Goal: Ask a question: Seek information or help from site administrators or community

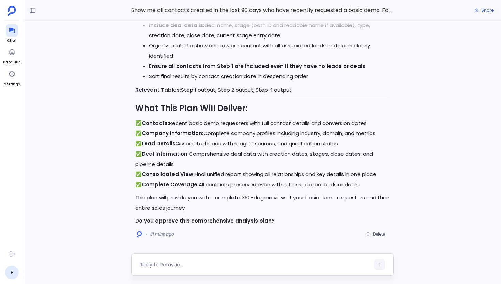
click at [183, 267] on textarea at bounding box center [255, 264] width 230 height 7
type textarea "This looks good. Please proceed to execution."
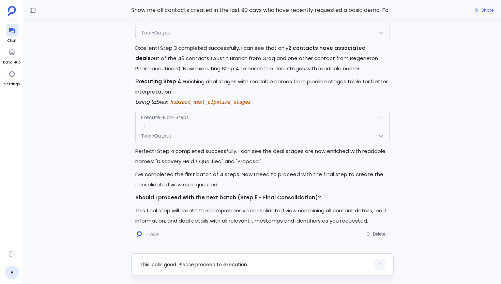
click at [193, 265] on textarea "This looks good. Please proceed to execution." at bounding box center [255, 264] width 230 height 7
type textarea "Yes"
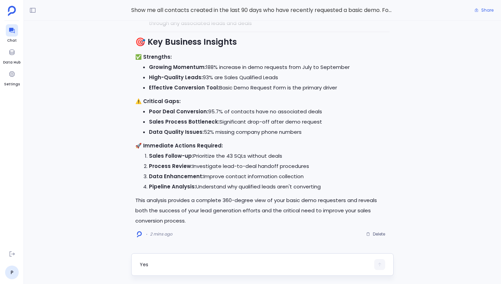
click at [160, 258] on div "Yes" at bounding box center [262, 264] width 262 height 22
click at [158, 262] on textarea "Yes" at bounding box center [255, 264] width 230 height 7
type textarea "Can you give me this in a document format?"
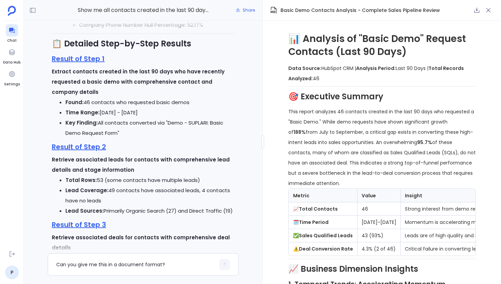
scroll to position [-596, 0]
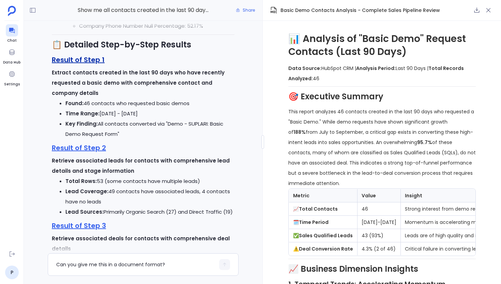
click at [87, 64] on link "Result of Step 1" at bounding box center [78, 60] width 53 height 10
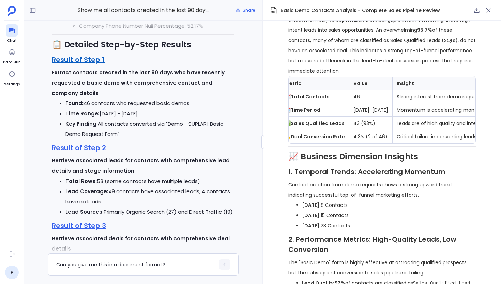
scroll to position [0, 4]
click at [90, 64] on link "Result of Step 1" at bounding box center [78, 60] width 53 height 10
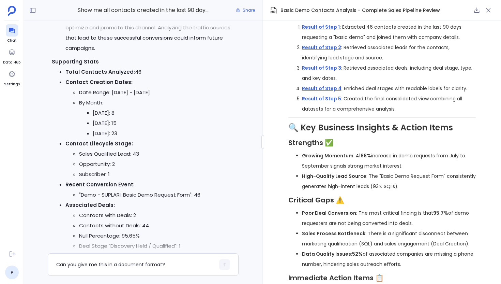
scroll to position [627, 0]
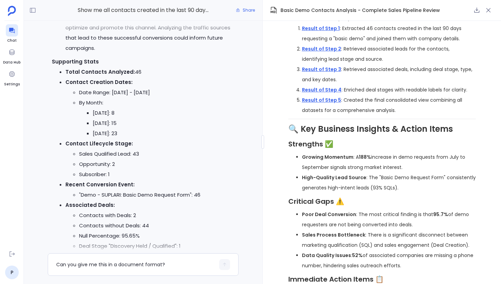
click at [428, 155] on li "Growing Momentum : A 188% increase in demo requests from July to September sign…" at bounding box center [389, 162] width 174 height 20
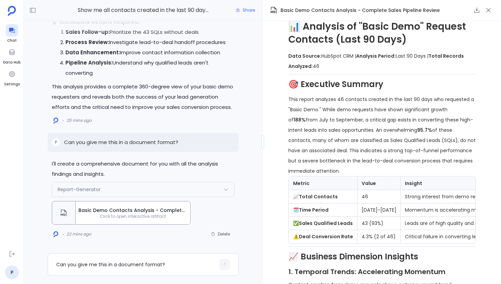
scroll to position [0, 0]
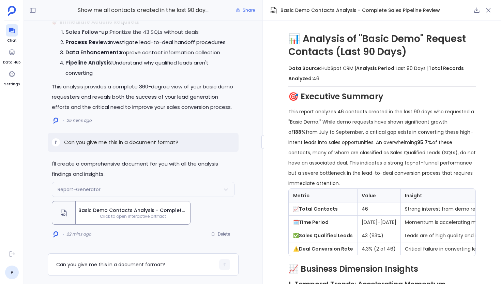
click at [218, 72] on li "Pipeline Analysis: Understand why qualified leads aren't converting" at bounding box center [149, 68] width 169 height 20
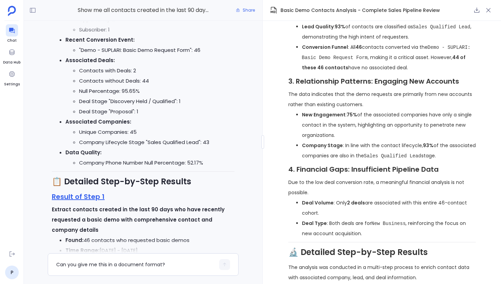
scroll to position [361, 0]
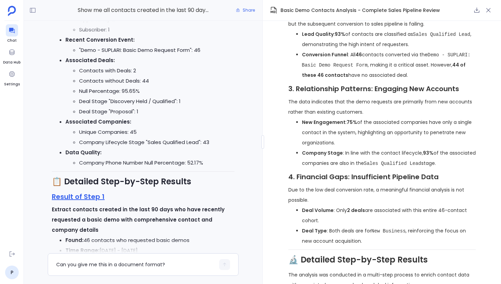
drag, startPoint x: 347, startPoint y: 124, endPoint x: 357, endPoint y: 145, distance: 23.5
click at [357, 145] on li "New Engagement : 75% of the associated companies have only a single contact in …" at bounding box center [389, 132] width 174 height 31
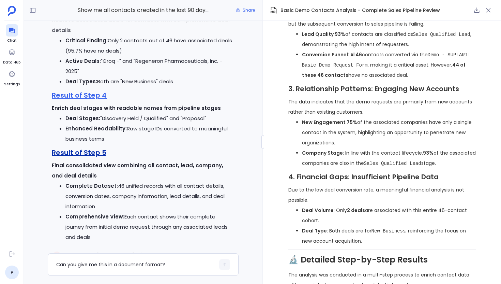
scroll to position [-377, 0]
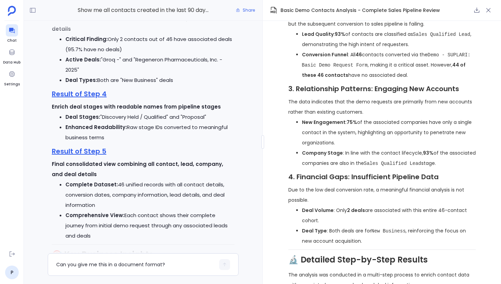
click at [360, 143] on li "New Engagement : 75% of the associated companies have only a single contact in …" at bounding box center [389, 132] width 174 height 31
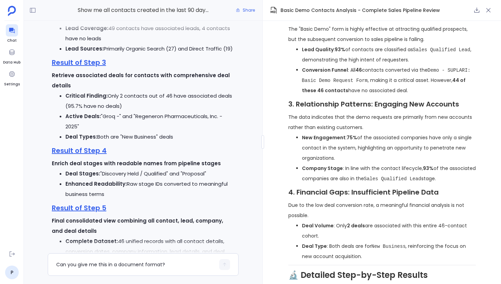
scroll to position [-444, 0]
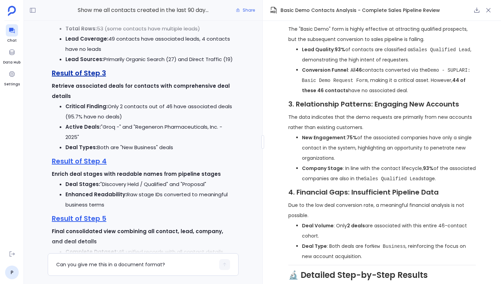
click at [86, 78] on link "Result of Step 3" at bounding box center [79, 73] width 54 height 10
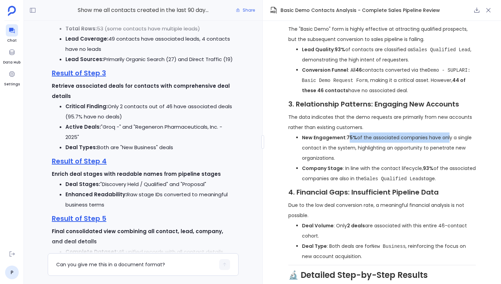
drag, startPoint x: 348, startPoint y: 136, endPoint x: 448, endPoint y: 143, distance: 100.8
click at [448, 143] on li "New Engagement : 75% of the associated companies have only a single contact in …" at bounding box center [389, 147] width 174 height 31
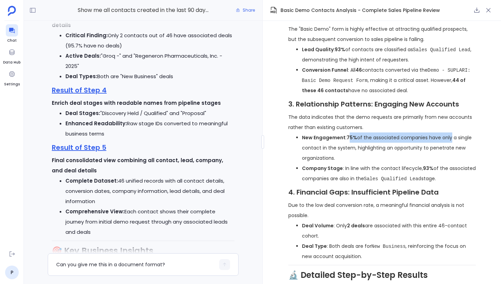
scroll to position [-367, 0]
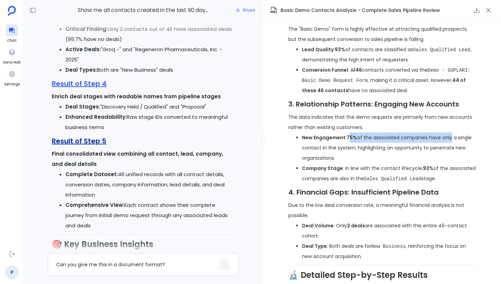
click at [99, 146] on link "Result of Step 5" at bounding box center [79, 141] width 55 height 10
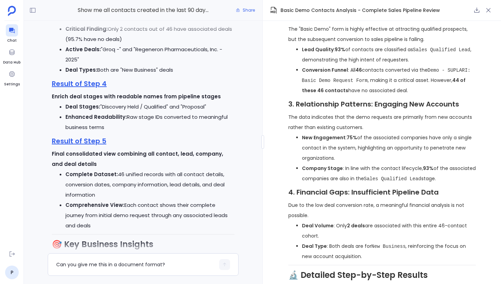
click at [345, 142] on li "New Engagement : 75% of the associated companies have only a single contact in …" at bounding box center [389, 147] width 174 height 31
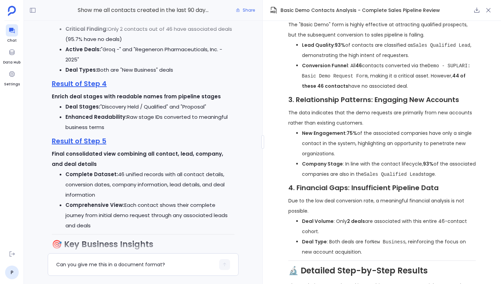
scroll to position [349, 0]
click at [397, 190] on h3 "4. Financial Gaps: Insufficient Pipeline Data" at bounding box center [381, 188] width 187 height 10
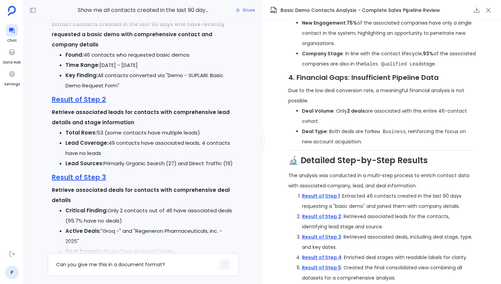
scroll to position [-552, 0]
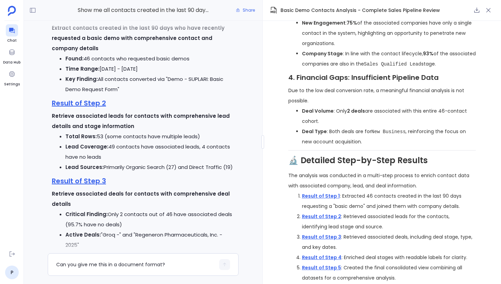
click at [81, 24] on div at bounding box center [143, 28] width 215 height 14
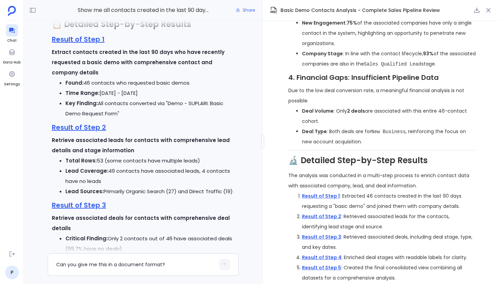
scroll to position [-591, 0]
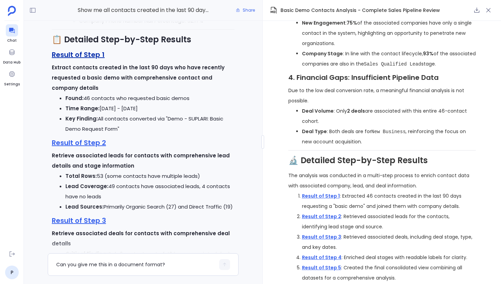
click at [87, 59] on link "Result of Step 1" at bounding box center [78, 55] width 53 height 10
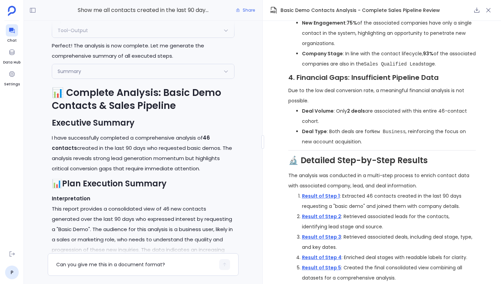
scroll to position [-1674, 0]
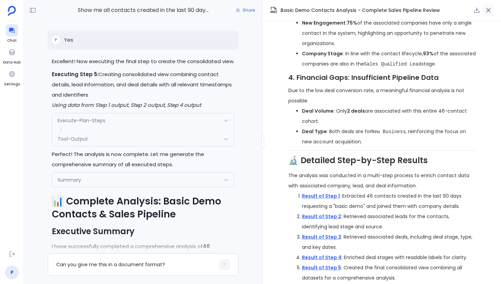
click at [488, 6] on button "button" at bounding box center [489, 10] width 12 height 12
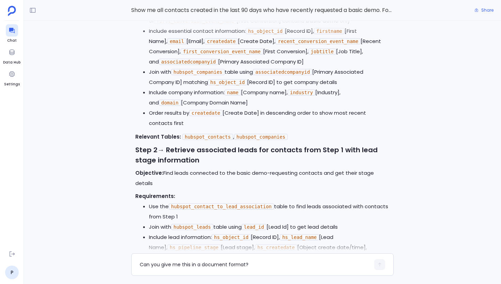
scroll to position [-4078, 0]
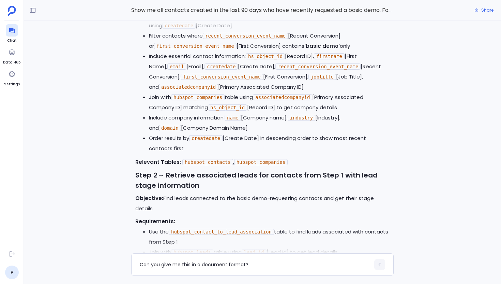
click at [323, 80] on code "jobtitle" at bounding box center [322, 77] width 28 height 6
copy code "jobtitle"
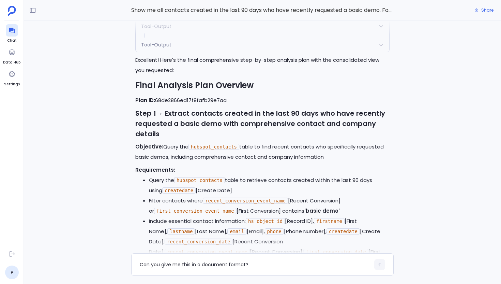
scroll to position [-3228, 0]
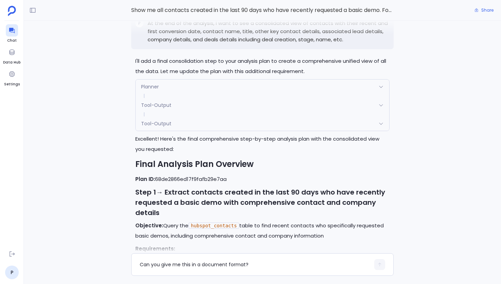
click at [201, 44] on p "At the end of the analysis, I want to see a consolidated view of contacts with …" at bounding box center [269, 31] width 242 height 25
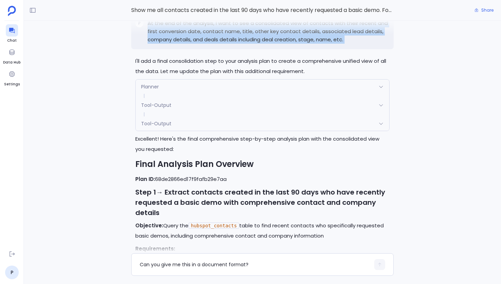
click at [201, 44] on p "At the end of the analysis, I want to see a consolidated view of contacts with …" at bounding box center [269, 31] width 242 height 25
copy p "At the end of the analysis, I want to see a consolidated view of contacts with …"
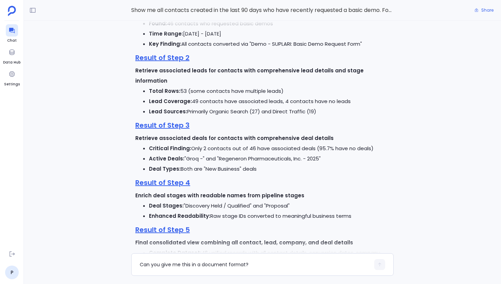
scroll to position [0, 0]
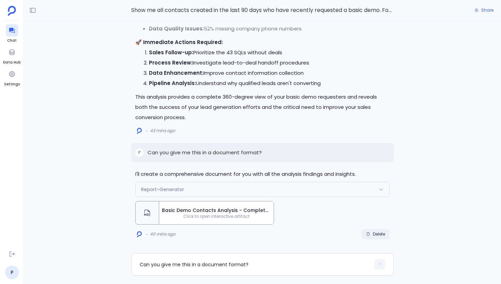
click at [373, 230] on button "Delete" at bounding box center [376, 234] width 28 height 10
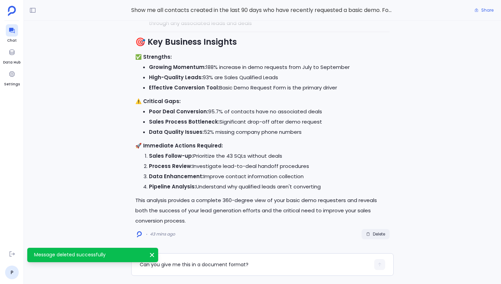
click at [374, 236] on button "Delete" at bounding box center [376, 234] width 28 height 10
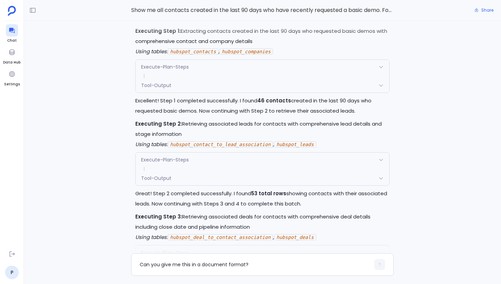
scroll to position [0, 0]
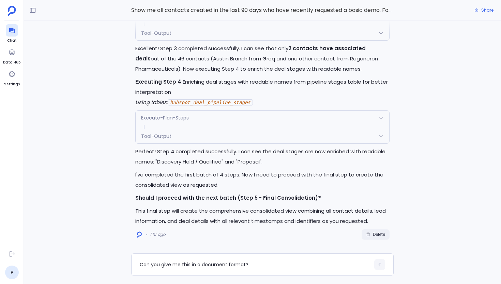
click at [378, 236] on span "Delete" at bounding box center [379, 233] width 12 height 5
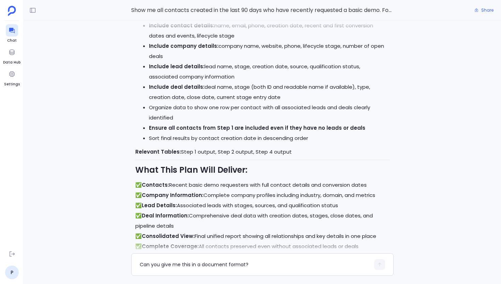
scroll to position [0, 0]
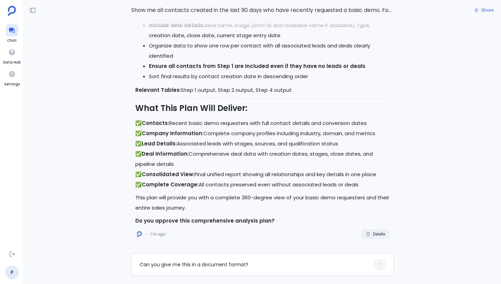
click at [373, 230] on button "Delete" at bounding box center [376, 234] width 28 height 10
click at [373, 230] on div "Deleting" at bounding box center [373, 234] width 32 height 10
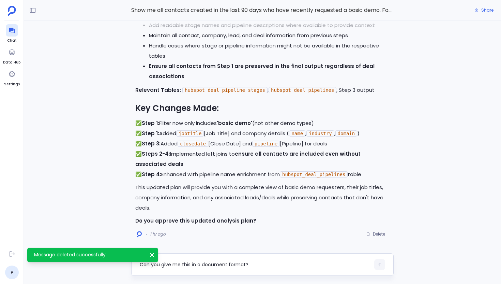
click at [198, 264] on textarea "Can you give me this in a document format?" at bounding box center [255, 264] width 230 height 7
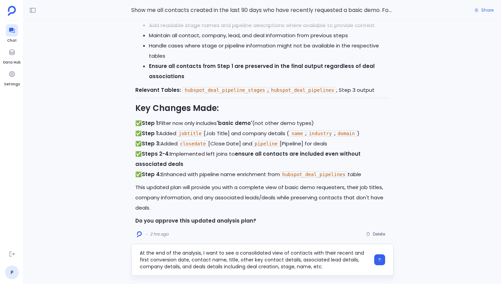
type textarea "At the end of the analysis, I want to see a consolidated view of contacts with …"
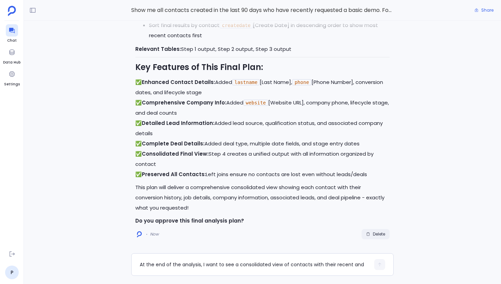
click at [379, 233] on span "Delete" at bounding box center [379, 233] width 12 height 5
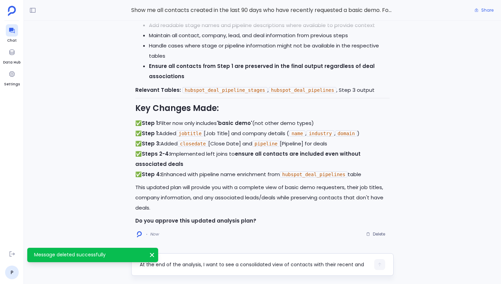
click at [196, 265] on textarea "At the end of the analysis, I want to see a consolidated view of contacts with …" at bounding box center [255, 264] width 230 height 7
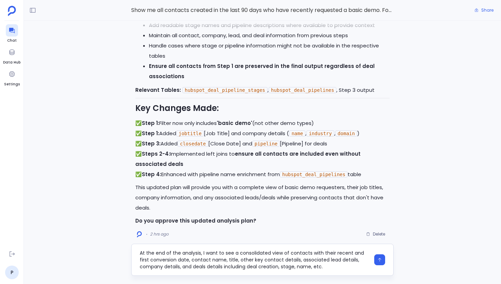
type textarea "At the end of the analysis, I want to see a consolidated view of contacts with …"
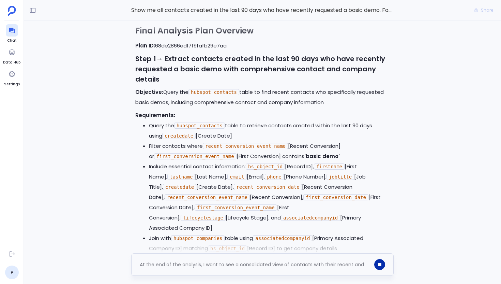
click at [381, 264] on button "button" at bounding box center [379, 264] width 11 height 11
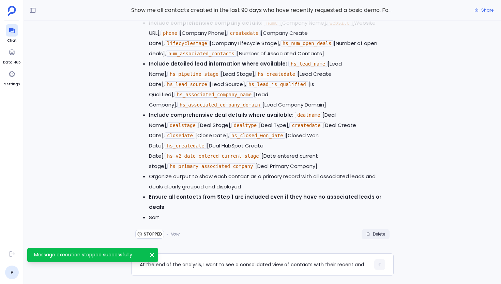
click at [373, 234] on span "Delete" at bounding box center [379, 233] width 12 height 5
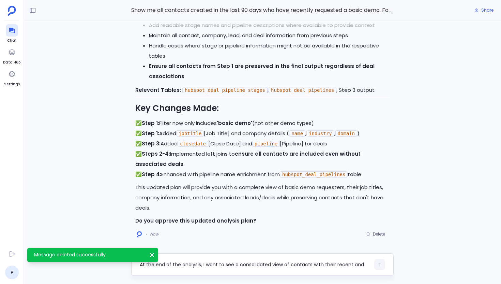
click at [223, 266] on textarea "At the end of the analysis, I want to see a consolidated view of contacts with …" at bounding box center [255, 264] width 230 height 7
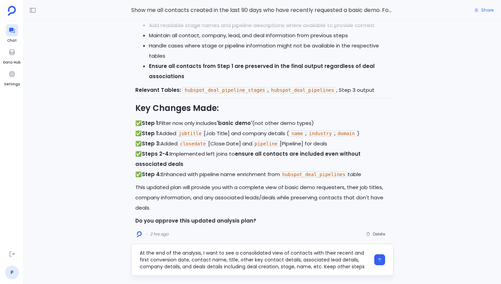
scroll to position [6, 0]
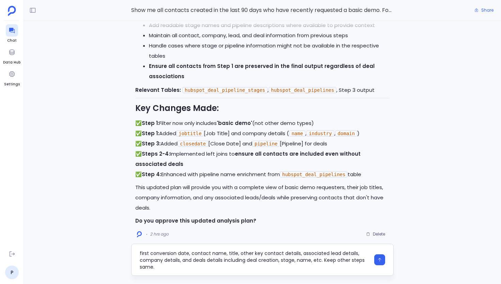
click at [336, 260] on textarea "At the end of the analysis, I want to see a consolidated view of contacts with …" at bounding box center [255, 259] width 230 height 20
click at [176, 266] on textarea "At the end of the analysis, I want to see a consolidated view of contacts with …" at bounding box center [255, 259] width 230 height 20
type textarea "At the end of the analysis, I want to see a consolidated view of contacts with …"
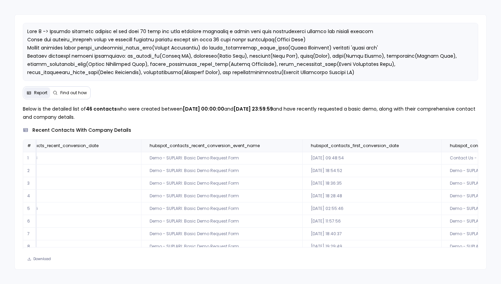
scroll to position [0, 804]
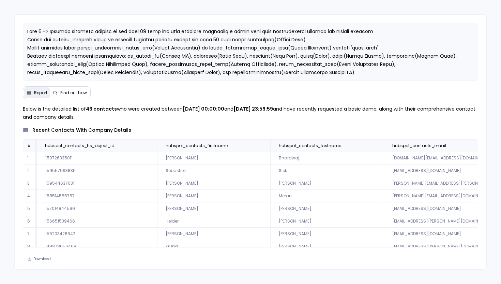
scroll to position [33, 0]
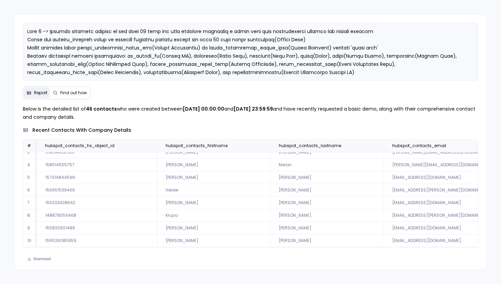
click at [253, 180] on td "[PERSON_NAME]" at bounding box center [213, 177] width 113 height 13
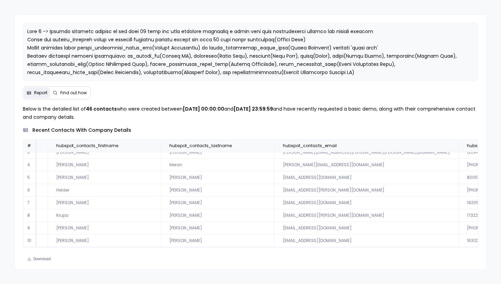
scroll to position [10, 0]
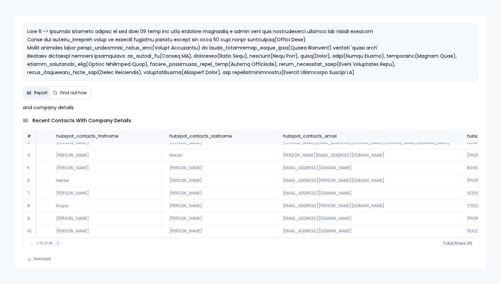
click at [56, 242] on icon at bounding box center [58, 243] width 4 height 4
click at [56, 242] on button at bounding box center [57, 243] width 7 height 7
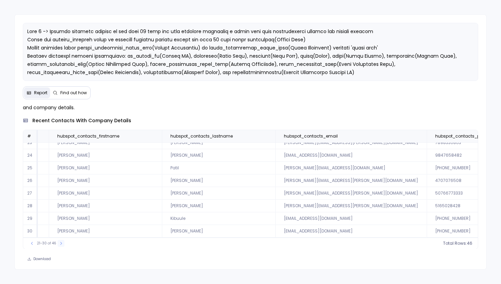
click at [56, 242] on div "21-30 of 46" at bounding box center [46, 243] width 43 height 7
click at [60, 241] on icon at bounding box center [61, 243] width 4 height 4
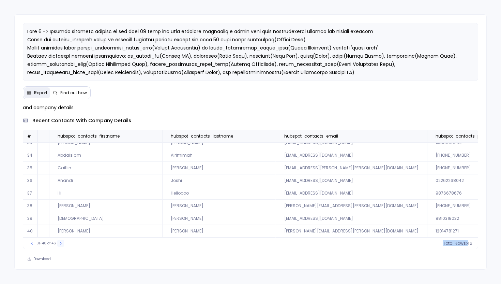
click at [60, 243] on icon at bounding box center [61, 243] width 4 height 4
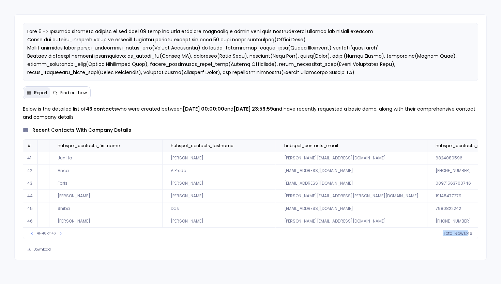
scroll to position [0, 0]
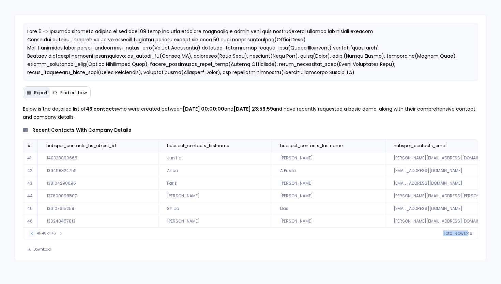
click at [32, 236] on button at bounding box center [32, 233] width 7 height 7
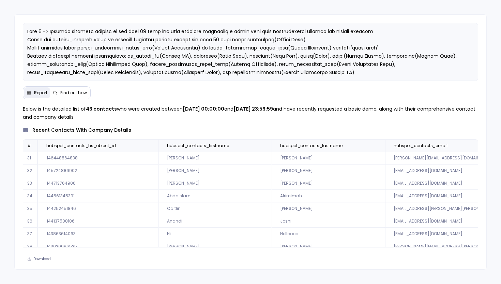
click at [32, 236] on td "37" at bounding box center [30, 233] width 15 height 13
click at [150, 144] on button at bounding box center [150, 145] width 8 height 8
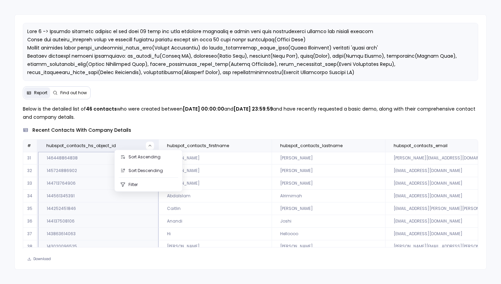
click at [157, 260] on div "Download" at bounding box center [251, 259] width 472 height 10
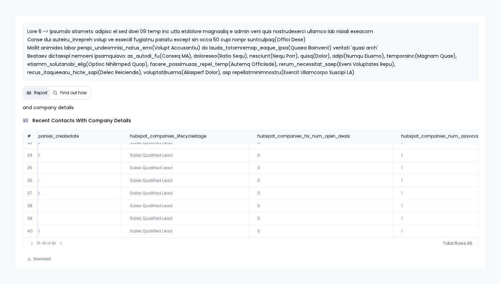
scroll to position [0, 1975]
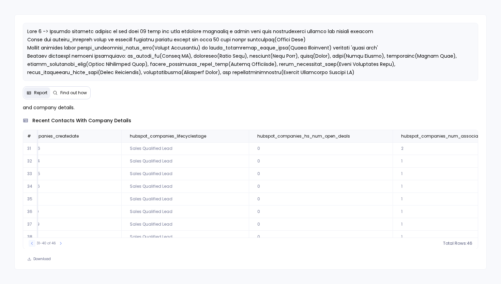
click at [29, 241] on button at bounding box center [32, 243] width 7 height 7
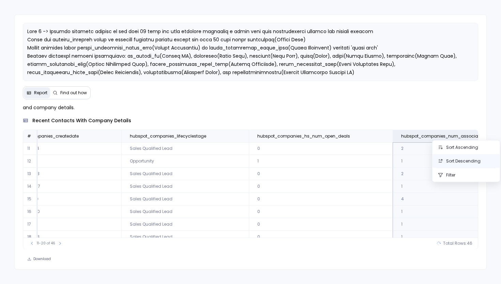
click at [464, 161] on button "Sort Descending" at bounding box center [465, 161] width 67 height 14
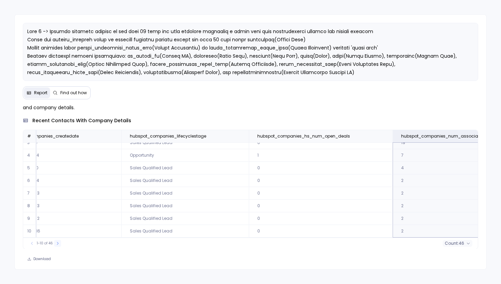
click at [59, 243] on button at bounding box center [57, 243] width 7 height 7
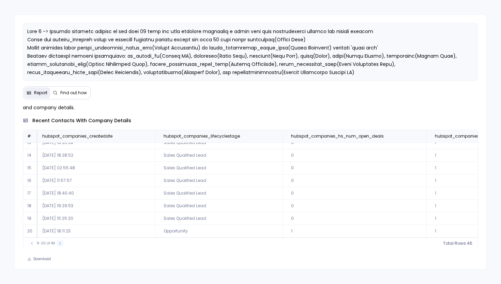
click at [57, 241] on button at bounding box center [60, 243] width 7 height 7
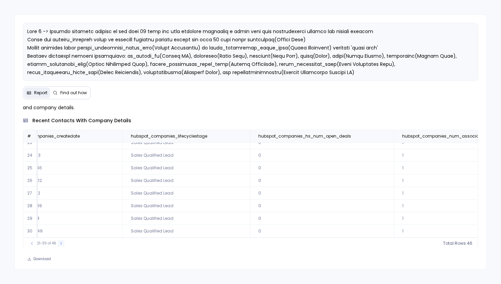
click at [56, 241] on div "21-30 of 46" at bounding box center [46, 243] width 43 height 7
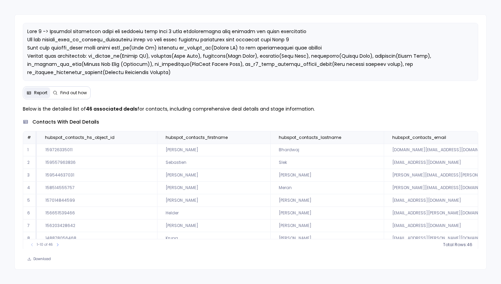
click at [330, 200] on td "[PERSON_NAME]" at bounding box center [326, 200] width 113 height 13
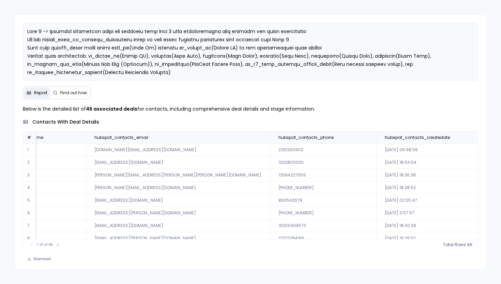
scroll to position [0, 299]
click at [375, 200] on td "[DATE] 02:55:47" at bounding box center [433, 200] width 116 height 13
click at [375, 199] on td "[DATE] 02:55:47" at bounding box center [433, 200] width 116 height 13
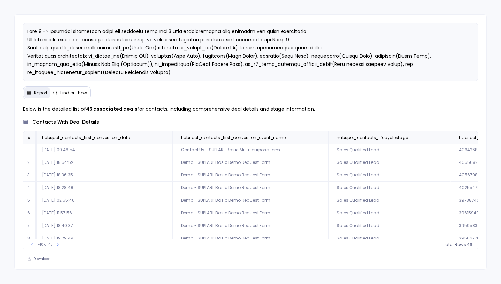
scroll to position [0, 1065]
click at [326, 202] on td "Sales Qualified Lead" at bounding box center [387, 200] width 122 height 13
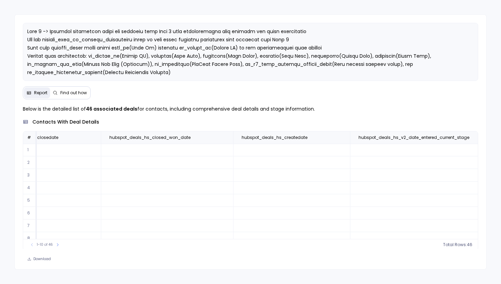
scroll to position [0, 3354]
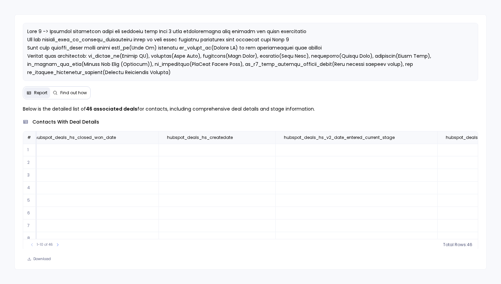
click at [292, 183] on td at bounding box center [356, 187] width 162 height 13
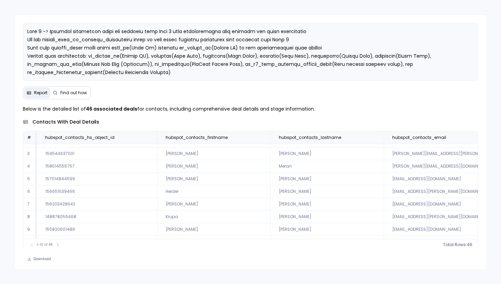
scroll to position [5, 0]
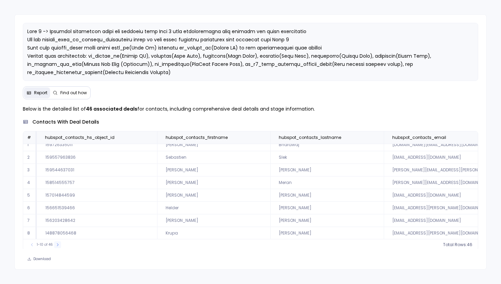
click at [59, 245] on icon at bounding box center [58, 244] width 4 height 4
click at [29, 242] on button at bounding box center [32, 244] width 7 height 7
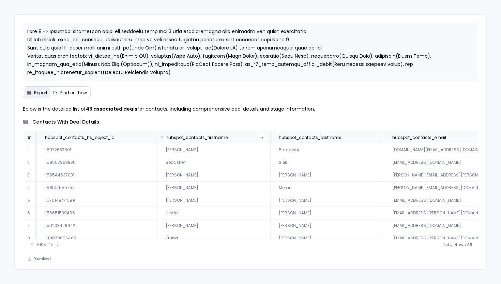
click at [261, 136] on button at bounding box center [262, 137] width 8 height 8
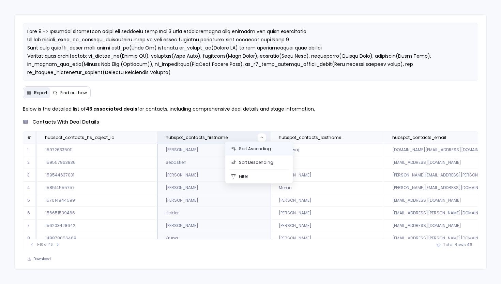
click at [258, 147] on button "Sort Ascending" at bounding box center [258, 149] width 67 height 14
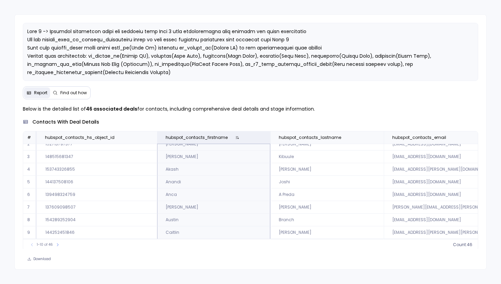
scroll to position [33, 0]
click at [57, 245] on icon at bounding box center [58, 244] width 2 height 3
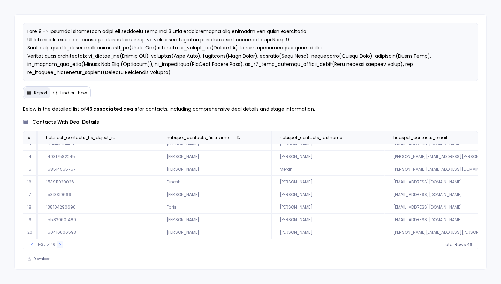
click at [60, 244] on icon at bounding box center [60, 244] width 4 height 4
click at [60, 246] on icon at bounding box center [61, 244] width 4 height 4
click at [59, 244] on icon at bounding box center [61, 244] width 4 height 4
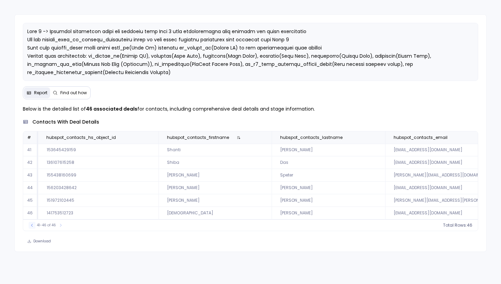
click at [31, 227] on icon at bounding box center [32, 225] width 4 height 4
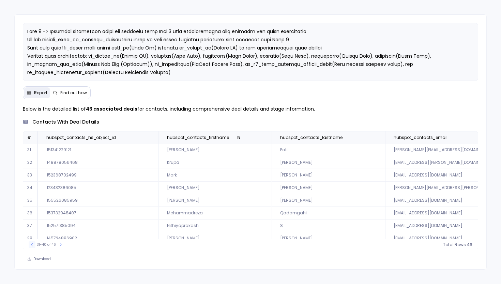
click at [29, 241] on button at bounding box center [32, 244] width 7 height 7
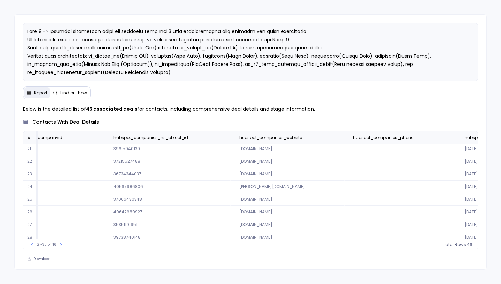
scroll to position [1, 1493]
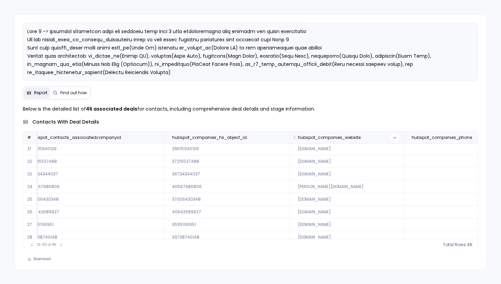
click at [393, 138] on icon at bounding box center [395, 137] width 4 height 4
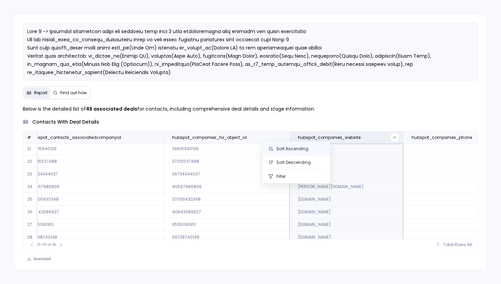
click at [289, 144] on button "Sort Ascending" at bounding box center [296, 149] width 67 height 14
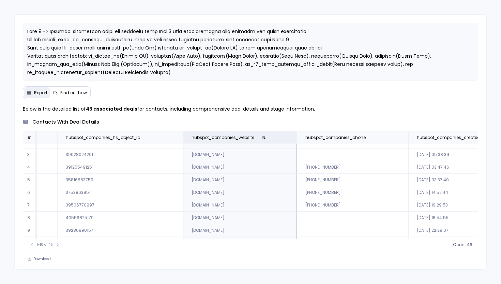
scroll to position [33, 1565]
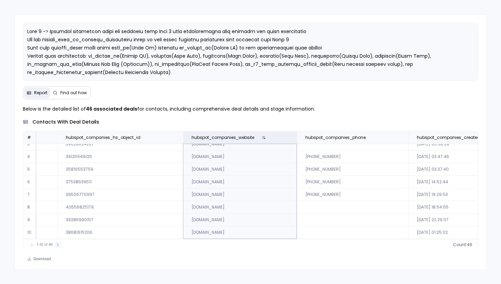
click at [56, 242] on icon at bounding box center [58, 244] width 4 height 4
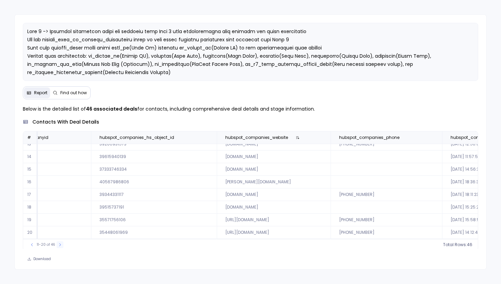
click at [62, 245] on button at bounding box center [60, 244] width 7 height 7
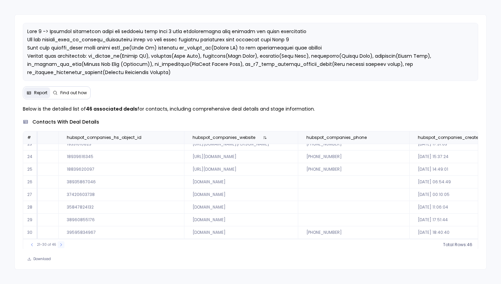
click at [60, 246] on icon at bounding box center [61, 244] width 4 height 4
click at [64, 243] on div "31-40 of 46" at bounding box center [46, 244] width 42 height 7
click at [57, 242] on button at bounding box center [60, 244] width 7 height 7
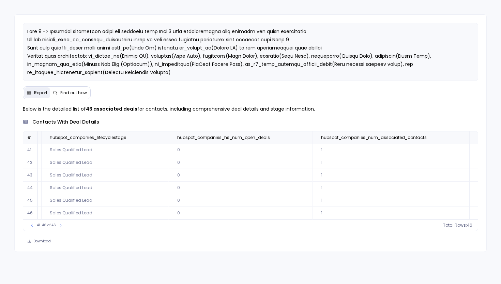
scroll to position [0, 2050]
click at [29, 227] on button at bounding box center [32, 224] width 7 height 7
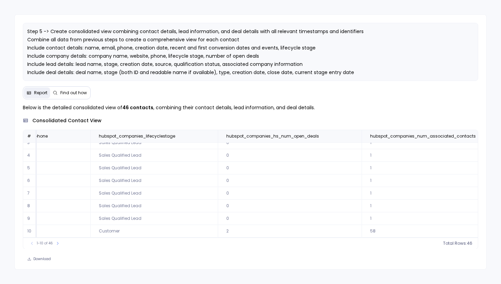
scroll to position [33, 1591]
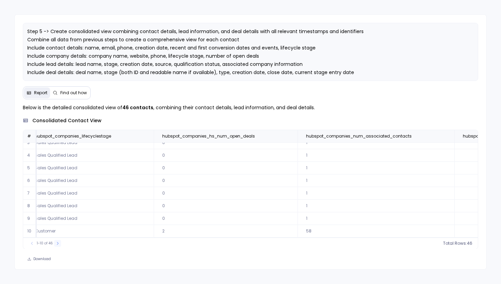
click at [57, 244] on icon at bounding box center [58, 242] width 2 height 3
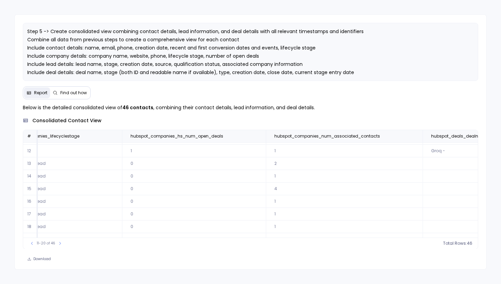
scroll to position [0, 1591]
click at [58, 241] on icon at bounding box center [60, 243] width 4 height 4
click at [350, 136] on th "hubspot_companies_num_associated_contacts" at bounding box center [344, 136] width 157 height 12
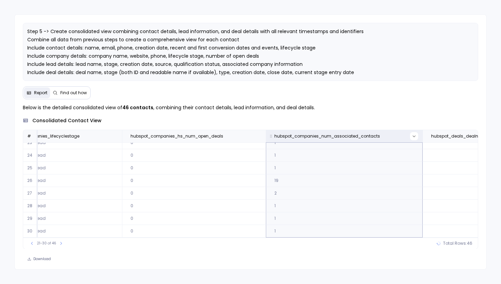
click at [412, 135] on icon at bounding box center [414, 136] width 4 height 4
click at [343, 158] on button "Sort Descending" at bounding box center [346, 161] width 67 height 14
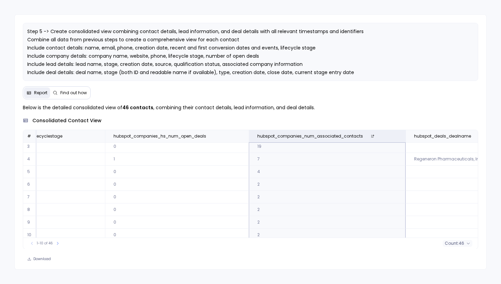
scroll to position [33, 1607]
click at [60, 240] on button at bounding box center [57, 243] width 7 height 7
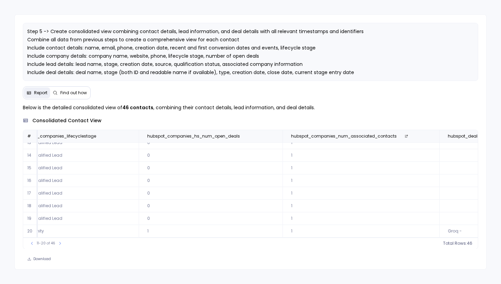
scroll to position [0, 1607]
click at [29, 244] on button at bounding box center [32, 243] width 7 height 7
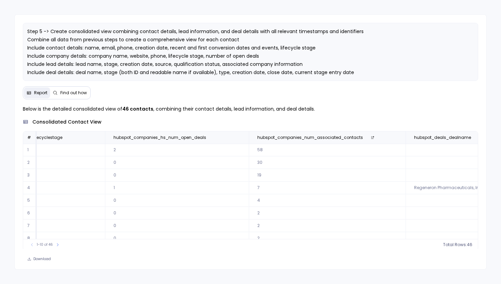
scroll to position [33, 1607]
click at [56, 241] on button at bounding box center [57, 244] width 7 height 7
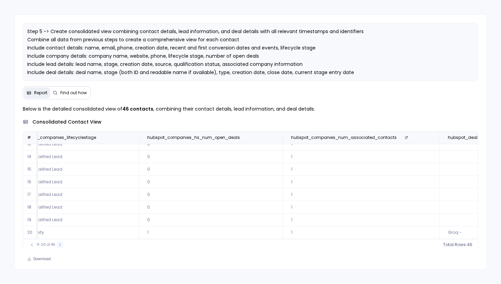
click at [60, 244] on icon at bounding box center [60, 244] width 4 height 4
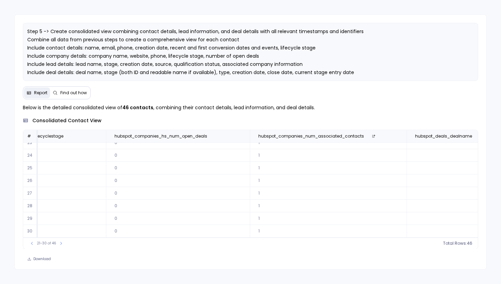
scroll to position [0, 1607]
click at [61, 244] on icon at bounding box center [61, 243] width 4 height 4
click at [62, 243] on button at bounding box center [60, 243] width 7 height 7
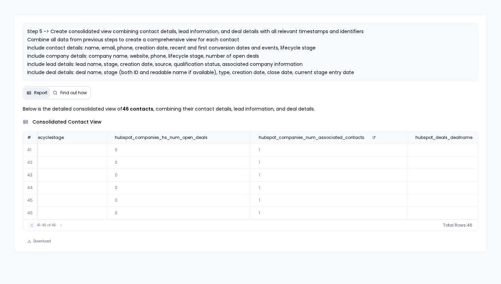
click at [32, 227] on icon at bounding box center [32, 225] width 4 height 4
click at [29, 243] on button at bounding box center [32, 244] width 7 height 7
click at [37, 245] on span "21-30 of 46" at bounding box center [46, 244] width 19 height 5
click at [30, 244] on icon at bounding box center [32, 244] width 4 height 4
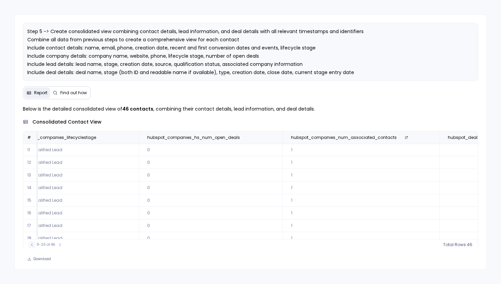
click at [31, 245] on icon at bounding box center [32, 244] width 4 height 4
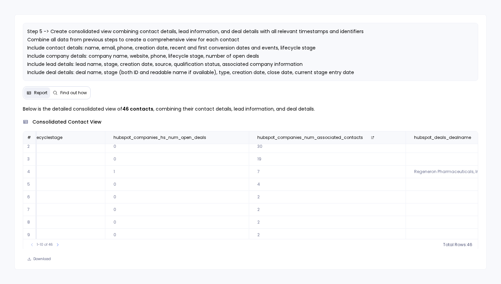
scroll to position [0, 1607]
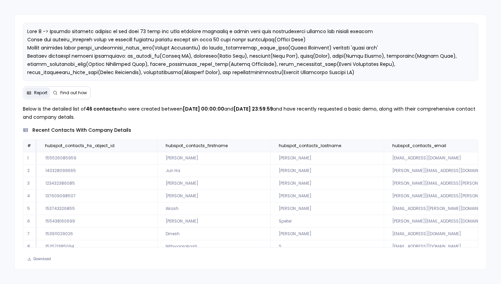
click at [64, 94] on span "Find out how" at bounding box center [73, 92] width 27 height 5
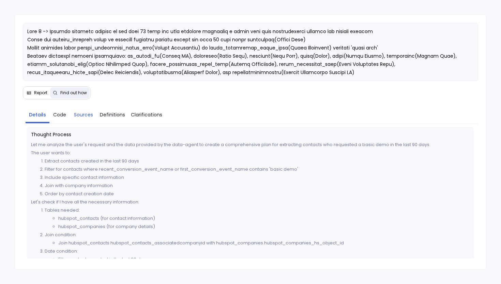
click at [87, 116] on span "Sources" at bounding box center [83, 114] width 19 height 7
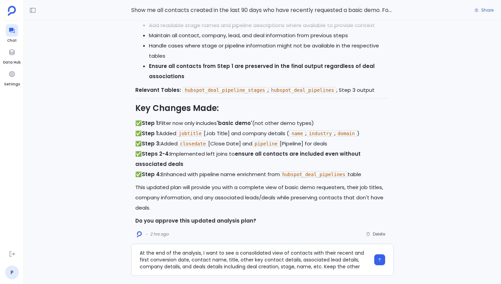
scroll to position [6, 0]
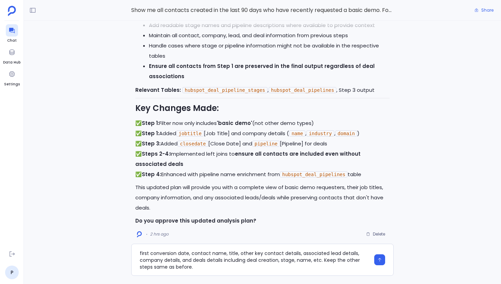
type textarea "At the end of the analysis, I want to see a consolidated view of contacts with …"
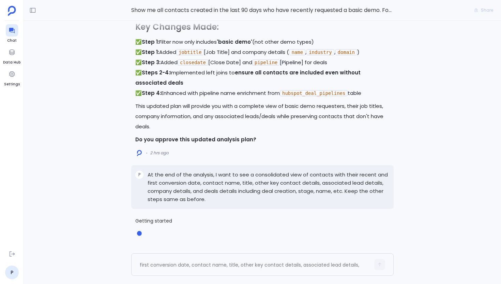
scroll to position [0, 0]
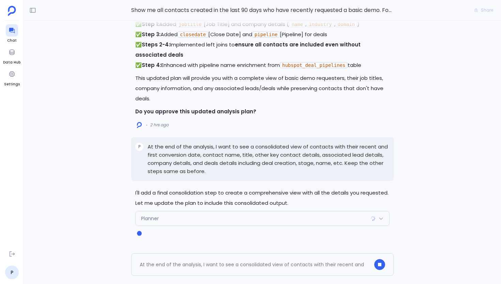
click at [254, 220] on div "Planner" at bounding box center [263, 218] width 254 height 14
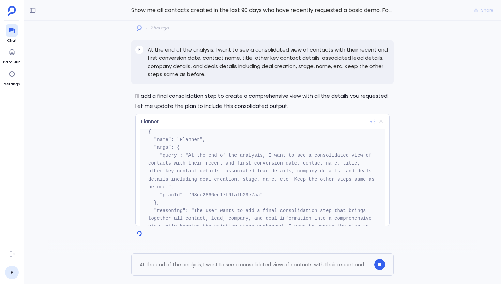
scroll to position [26, 0]
click at [250, 122] on div "Planner" at bounding box center [263, 121] width 254 height 14
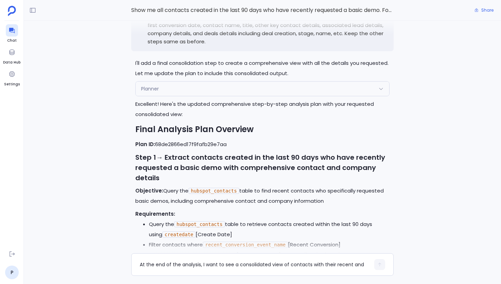
scroll to position [-1299, 0]
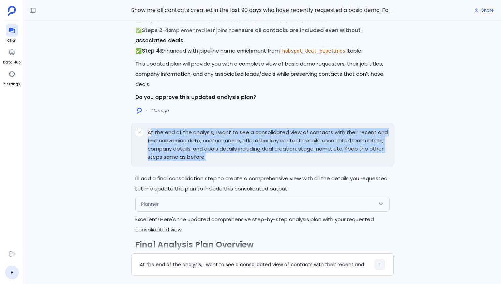
drag, startPoint x: 215, startPoint y: 198, endPoint x: 150, endPoint y: 175, distance: 69.6
click at [150, 161] on p "At the end of the analysis, I want to see a consolidated view of contacts with …" at bounding box center [269, 144] width 242 height 33
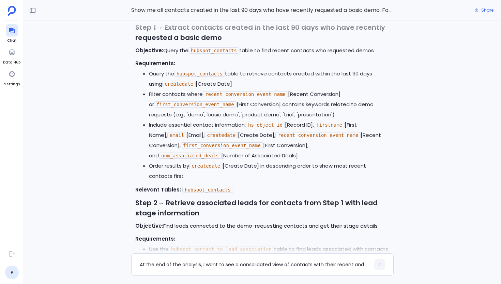
scroll to position [-3176, 0]
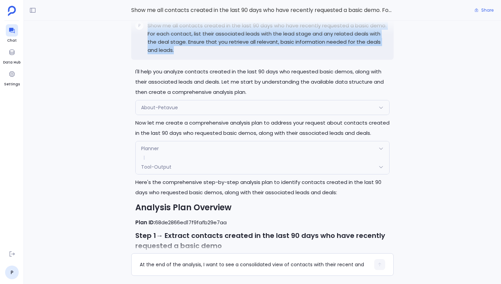
drag, startPoint x: 165, startPoint y: 69, endPoint x: 148, endPoint y: 43, distance: 31.0
click at [148, 43] on p "Show me all contacts created in the last 90 days who have recently requested a …" at bounding box center [269, 37] width 242 height 33
copy p "Show me all contacts created in the last 90 days who have recently requested a …"
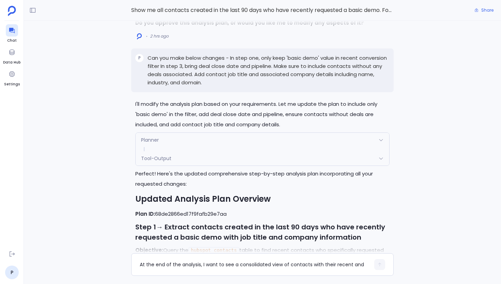
scroll to position [-2347, 0]
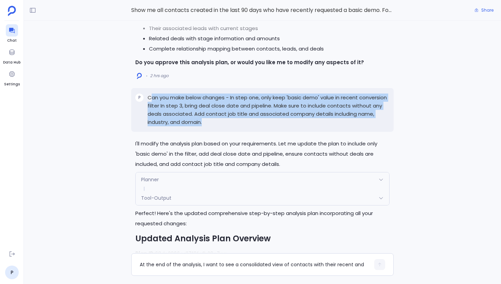
drag, startPoint x: 209, startPoint y: 158, endPoint x: 151, endPoint y: 130, distance: 65.2
click at [151, 126] on p "Can you make below changes - In step one, only keep 'basic demo' value in recen…" at bounding box center [269, 109] width 242 height 33
drag, startPoint x: 146, startPoint y: 130, endPoint x: 206, endPoint y: 156, distance: 65.0
click at [206, 132] on div "P Can you make below changes - In step one, only keep 'basic demo' value in rec…" at bounding box center [262, 110] width 262 height 44
copy p "Can you make below changes - In step one, only keep 'basic demo' value in recen…"
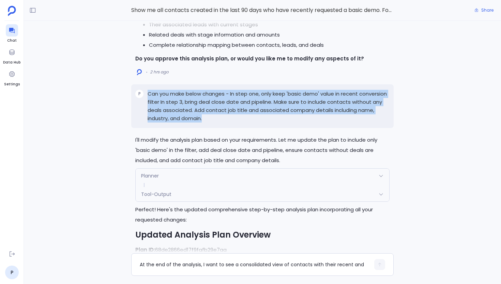
scroll to position [-2351, 0]
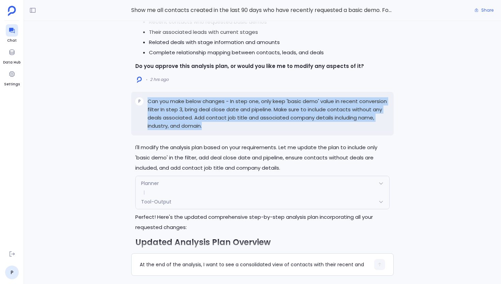
copy p "Can you make below changes - In step one, only keep 'basic demo' value in recen…"
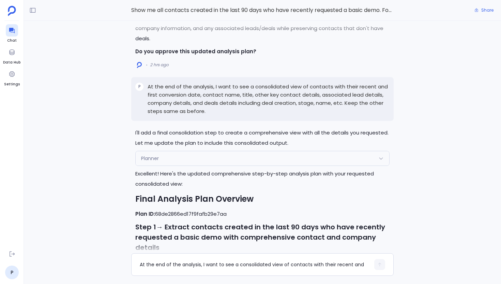
scroll to position [-1293, 0]
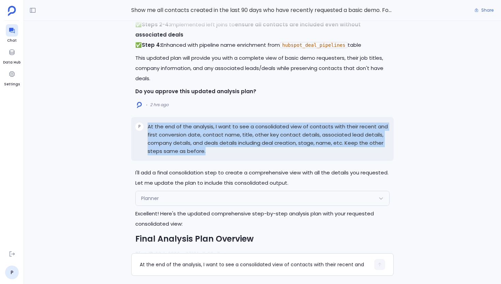
drag, startPoint x: 204, startPoint y: 194, endPoint x: 147, endPoint y: 168, distance: 62.8
click at [147, 160] on div "P At the end of the analysis, I want to see a consolidated view of contacts wit…" at bounding box center [262, 139] width 262 height 44
copy p "At the end of the analysis, I want to see a consolidated view of contacts with …"
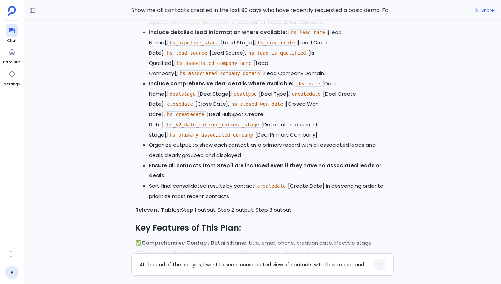
scroll to position [0, 0]
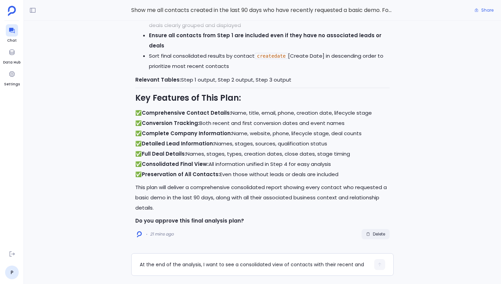
click at [375, 231] on span "Delete" at bounding box center [379, 233] width 12 height 5
click at [187, 262] on textarea "At the end of the analysis, I want to see a consolidated view of contacts with …" at bounding box center [255, 264] width 230 height 7
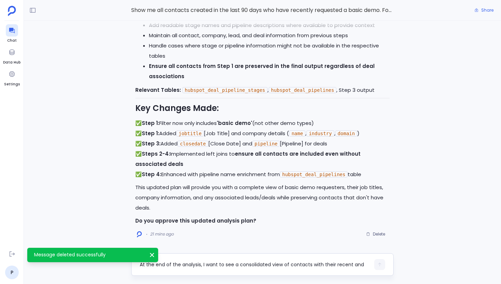
scroll to position [7, 0]
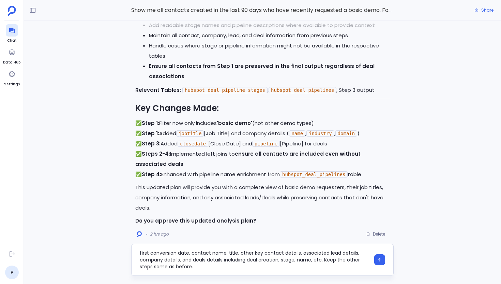
type textarea "At the end of the analysis, I want to see a consolidated view of contacts with …"
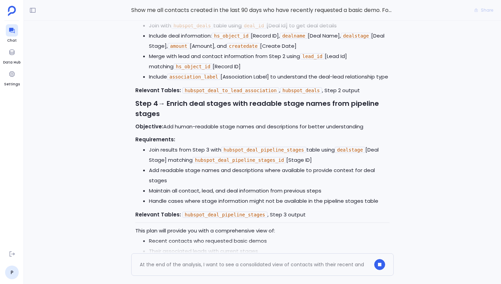
scroll to position [-1254, 0]
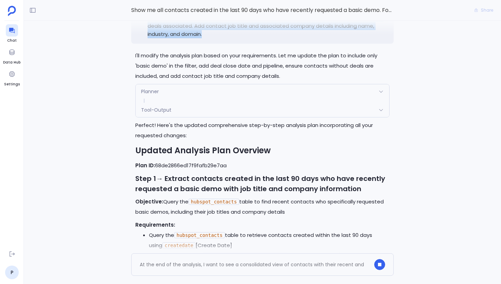
drag, startPoint x: 211, startPoint y: 69, endPoint x: 147, endPoint y: 45, distance: 68.2
click at [147, 44] on div "P Can you make below changes - In step one, only keep 'basic demo' value in rec…" at bounding box center [262, 22] width 262 height 44
copy p "Can you make below changes - In step one, only keep 'basic demo' value in recen…"
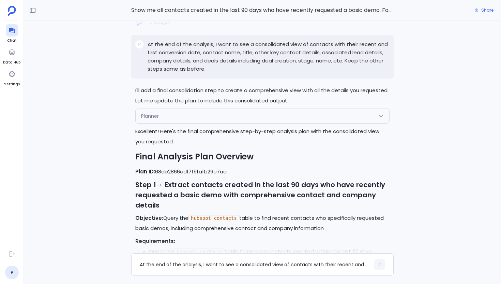
scroll to position [-1207, 0]
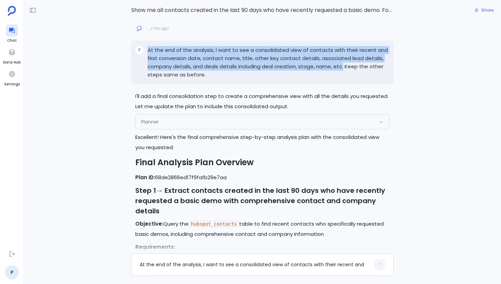
drag, startPoint x: 344, startPoint y: 109, endPoint x: 146, endPoint y: 92, distance: 198.7
click at [146, 84] on div "P At the end of the analysis, I want to see a consolidated view of contacts wit…" at bounding box center [262, 63] width 262 height 44
copy p "At the end of the analysis, I want to see a consolidated view of contacts with …"
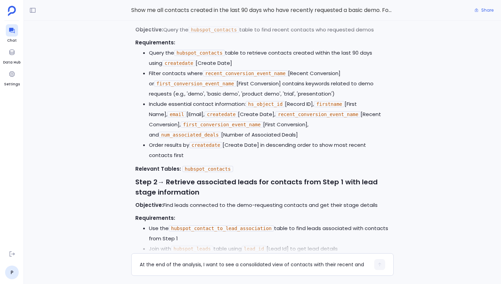
scroll to position [-2934, 0]
